Goal: Check status: Check status

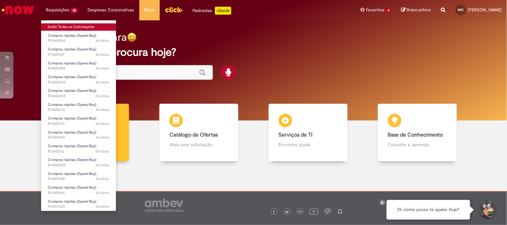
click at [72, 25] on link "Exibir Todas as Solicitações" at bounding box center [78, 26] width 75 height 7
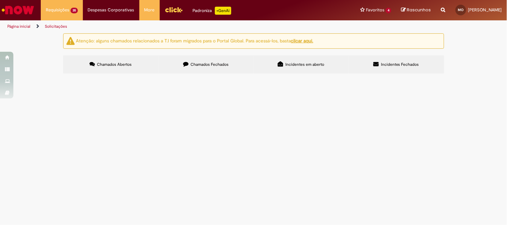
click at [305, 62] on span "Incidentes em aberto" at bounding box center [304, 64] width 39 height 5
click at [222, 65] on span "Chamados Fechados" at bounding box center [209, 64] width 38 height 5
click at [0, 0] on input "Pesquisar" at bounding box center [0, 0] width 0 height 0
paste input "*********"
type input "*********"
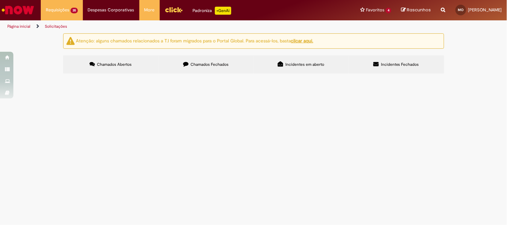
click at [0, 0] on button "Pesquisar" at bounding box center [0, 0] width 0 height 0
click at [0, 0] on span "Transrio - 1444 Peça" at bounding box center [0, 0] width 0 height 0
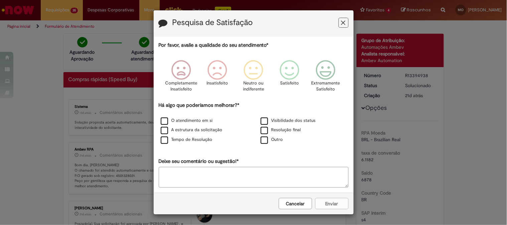
click at [343, 20] on button "Feedback" at bounding box center [343, 23] width 10 height 10
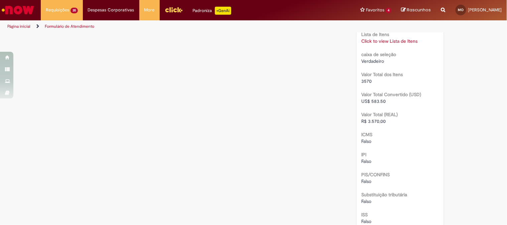
scroll to position [602, 0]
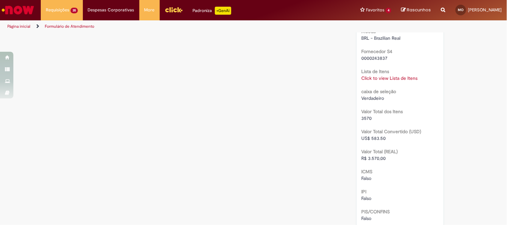
click at [401, 78] on link "Click to view Lista de Itens" at bounding box center [389, 78] width 56 height 6
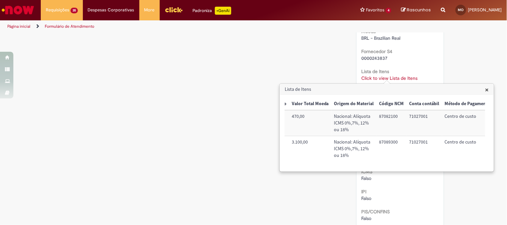
scroll to position [0, 229]
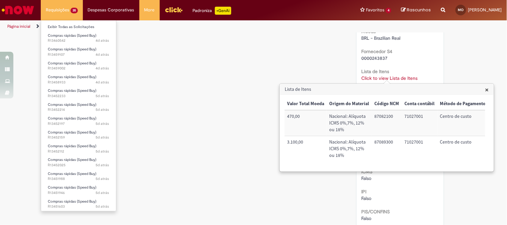
click at [49, 9] on li "Requisições 35 Exibir Todas as Solicitações Compras rápidas (Speed Buy) 4d atrá…" at bounding box center [62, 10] width 42 height 20
click at [63, 26] on link "Exibir Todas as Solicitações" at bounding box center [78, 26] width 75 height 7
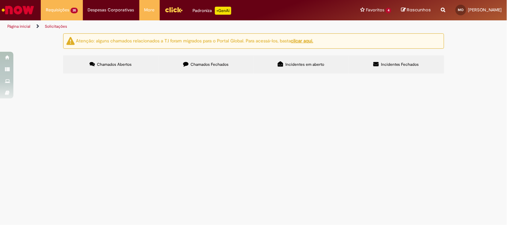
click at [192, 65] on span "Chamados Fechados" at bounding box center [209, 64] width 38 height 5
click at [295, 67] on label "Incidentes em aberto" at bounding box center [300, 64] width 95 height 18
click at [0, 0] on span "Pedidos criados pelo speedy buy, não etão reconhecendo a conta financeira forne…" at bounding box center [0, 0] width 0 height 0
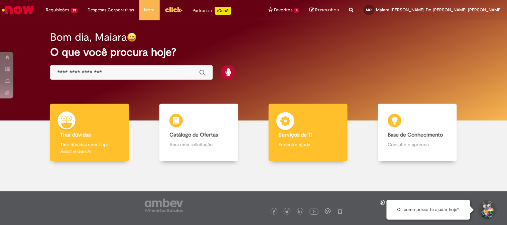
click at [299, 136] on b "Serviços de TI" at bounding box center [296, 135] width 34 height 7
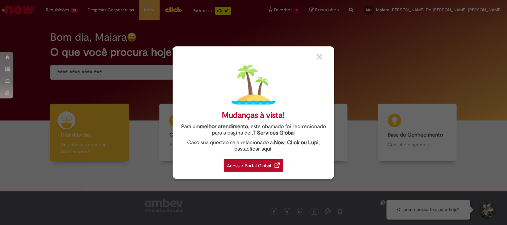
click at [258, 164] on div "Acessar Portal Global" at bounding box center [253, 165] width 59 height 13
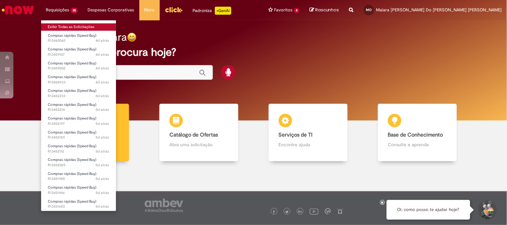
click at [71, 27] on link "Exibir Todas as Solicitações" at bounding box center [78, 26] width 75 height 7
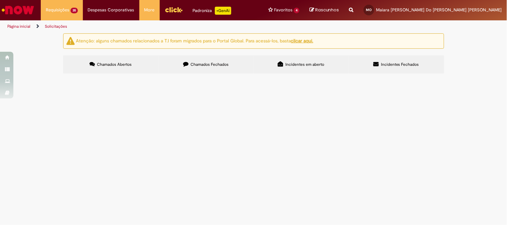
click at [298, 66] on span "Incidentes em aberto" at bounding box center [304, 64] width 39 height 5
drag, startPoint x: 98, startPoint y: 116, endPoint x: 72, endPoint y: 117, distance: 25.7
click at [0, 0] on td "INC00522283" at bounding box center [0, 0] width 0 height 0
drag, startPoint x: 98, startPoint y: 135, endPoint x: 71, endPoint y: 135, distance: 27.1
click at [0, 0] on td "INC00522260" at bounding box center [0, 0] width 0 height 0
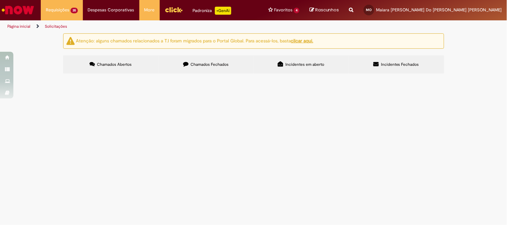
copy span "INC00522260"
